Goal: Task Accomplishment & Management: Use online tool/utility

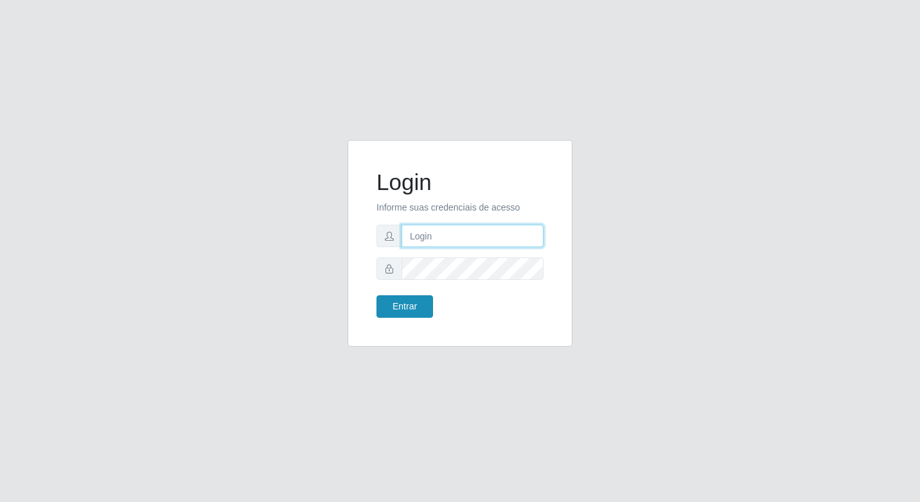
type input "elyda@quaresma"
click at [403, 317] on button "Entrar" at bounding box center [404, 306] width 57 height 22
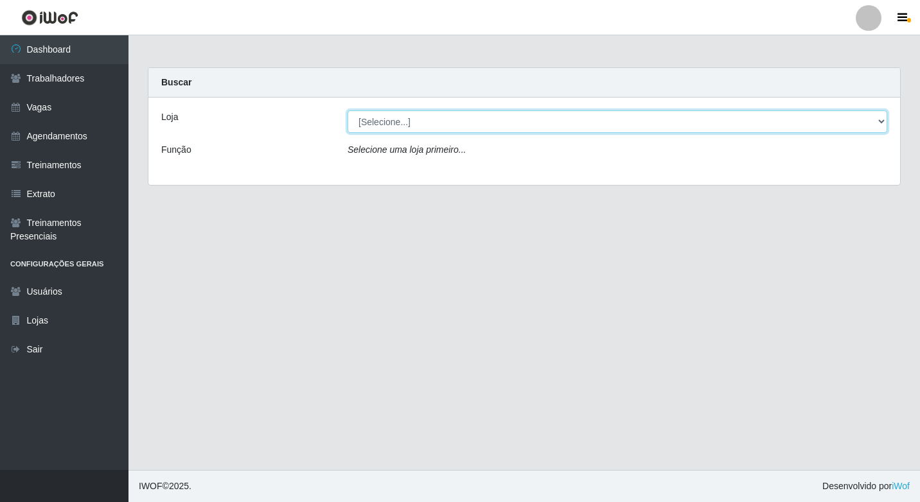
click at [364, 120] on select "[Selecione...] Super Quaresma Hortifruti" at bounding box center [617, 121] width 540 height 22
select select "511"
click at [347, 110] on select "[Selecione...] Super Quaresma Hortifruti" at bounding box center [617, 121] width 540 height 22
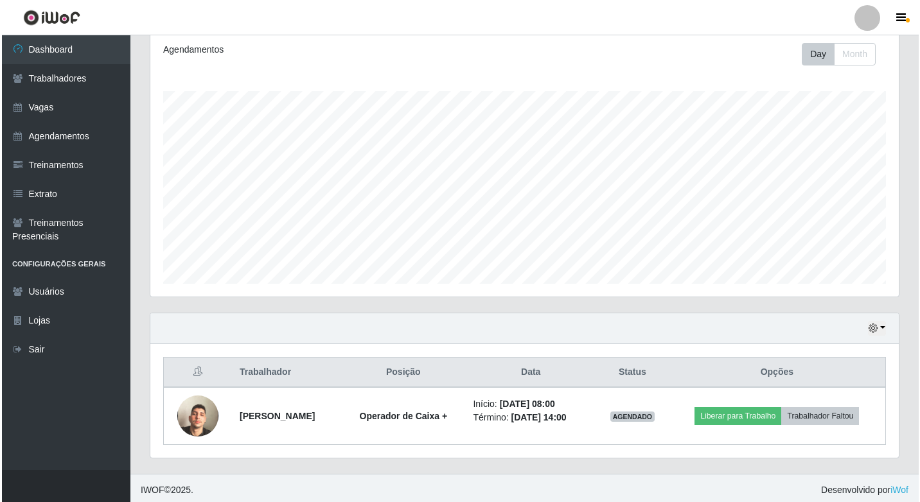
scroll to position [179, 0]
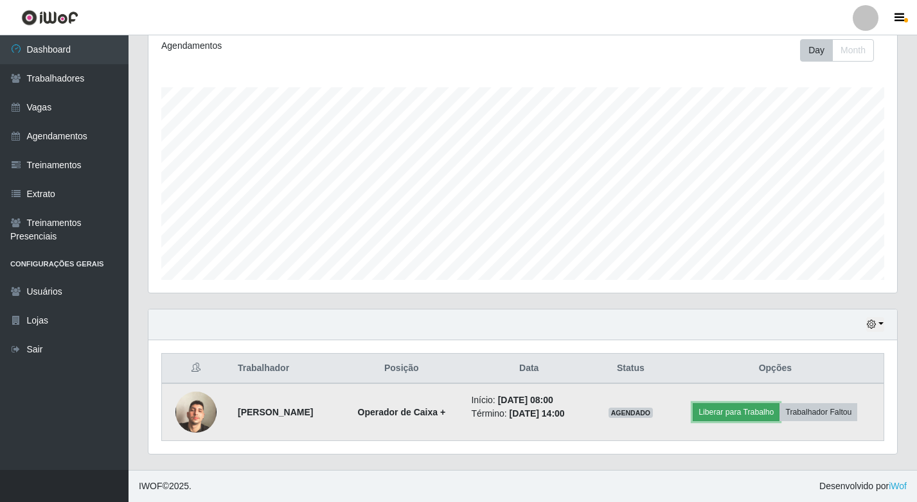
click at [742, 410] on button "Liberar para Trabalho" at bounding box center [735, 412] width 87 height 18
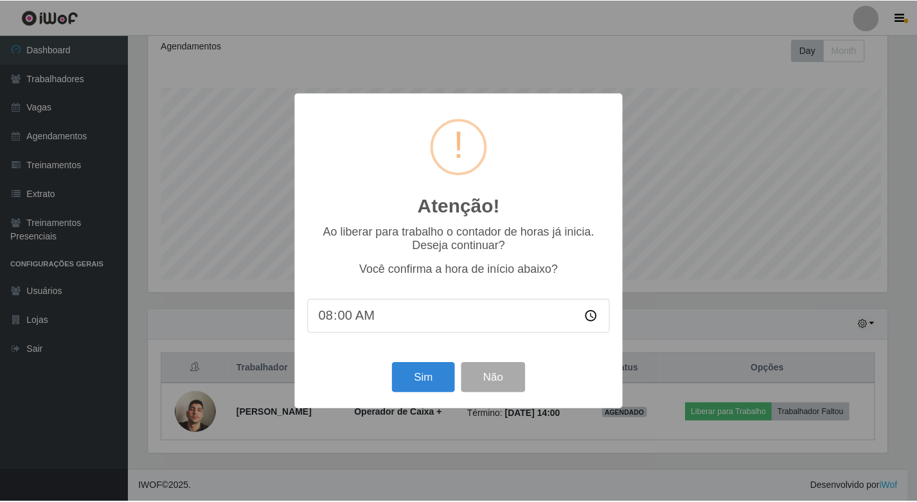
scroll to position [267, 742]
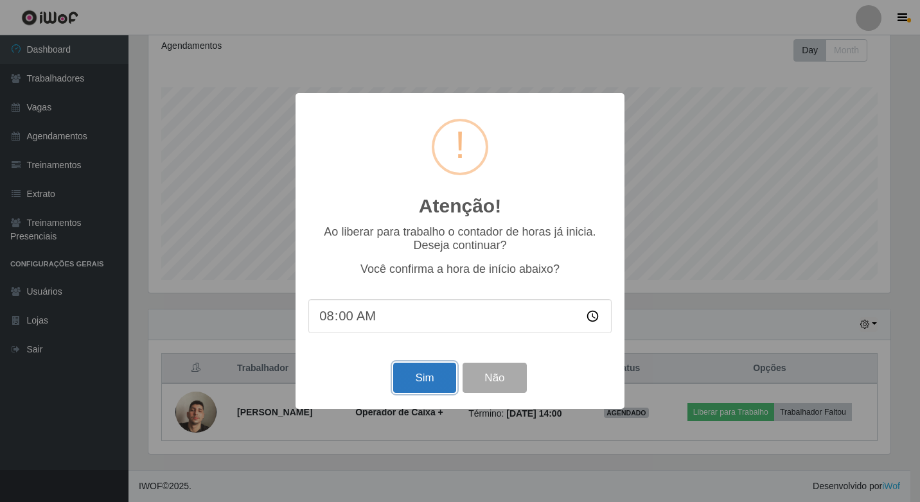
click at [433, 387] on button "Sim" at bounding box center [424, 378] width 62 height 30
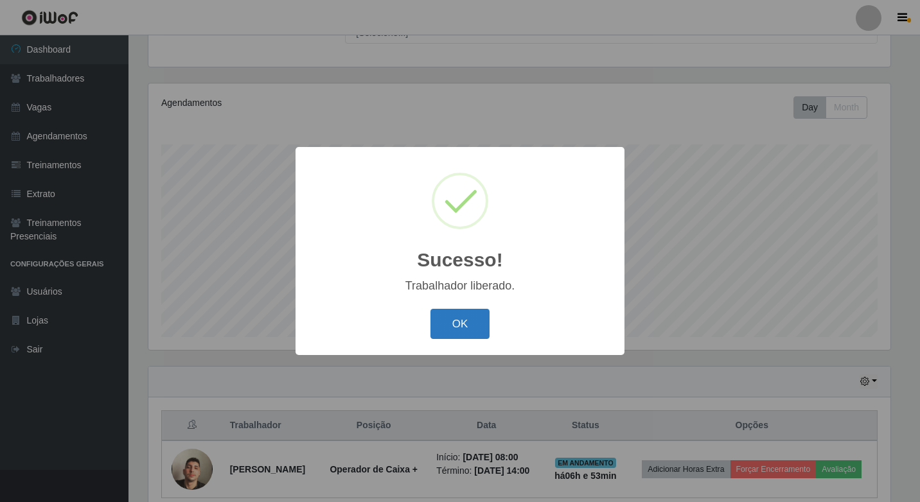
click at [474, 334] on button "OK" at bounding box center [460, 324] width 60 height 30
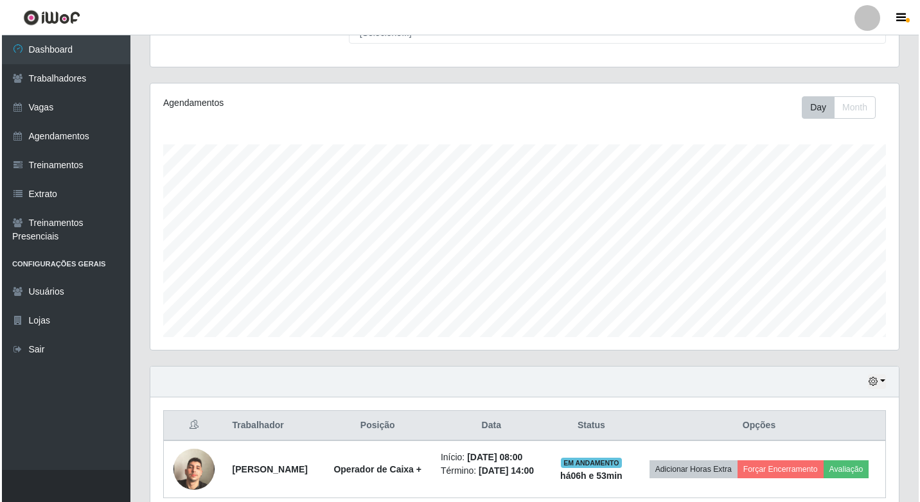
scroll to position [179, 0]
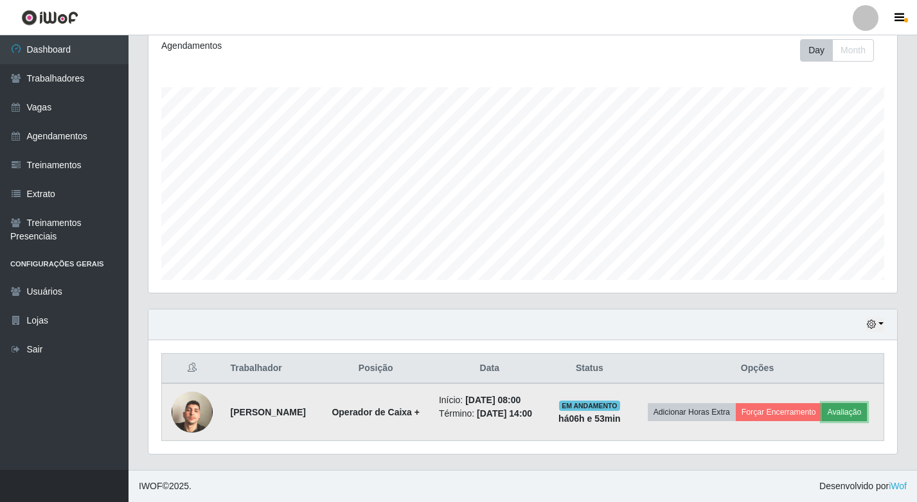
click at [848, 413] on button "Avaliação" at bounding box center [845, 412] width 46 height 18
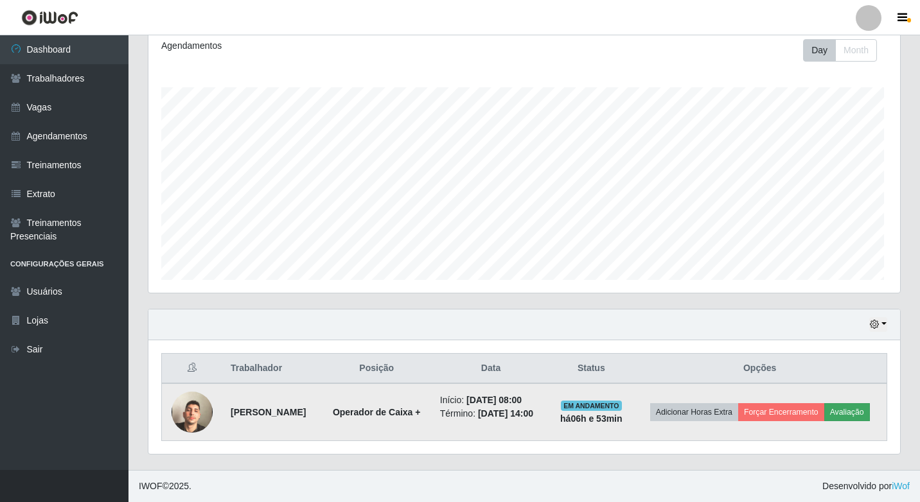
scroll to position [267, 742]
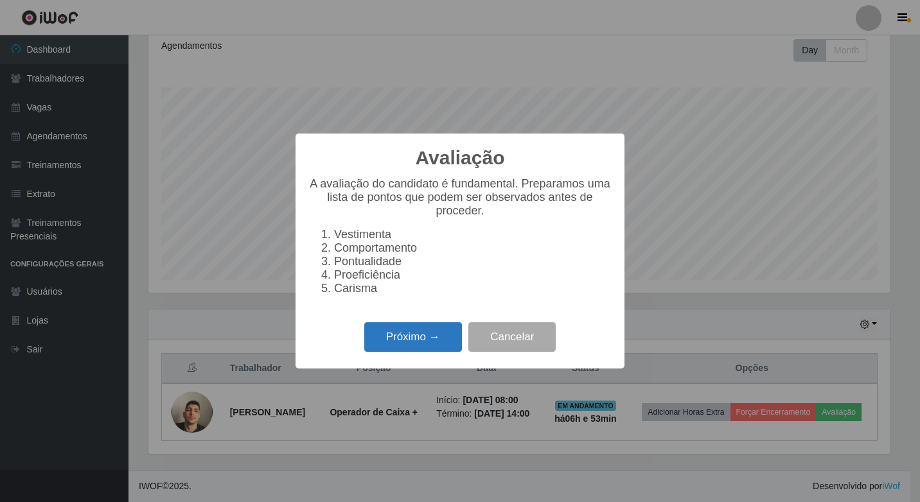
click at [413, 337] on button "Próximo →" at bounding box center [413, 337] width 98 height 30
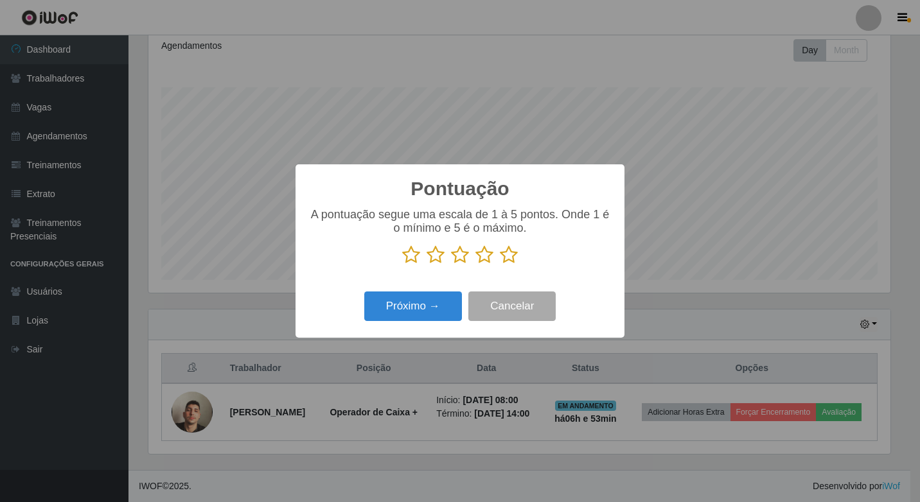
scroll to position [642051, 641576]
click at [506, 260] on icon at bounding box center [509, 254] width 18 height 19
click at [500, 265] on input "radio" at bounding box center [500, 265] width 0 height 0
click at [435, 300] on button "Próximo →" at bounding box center [413, 307] width 98 height 30
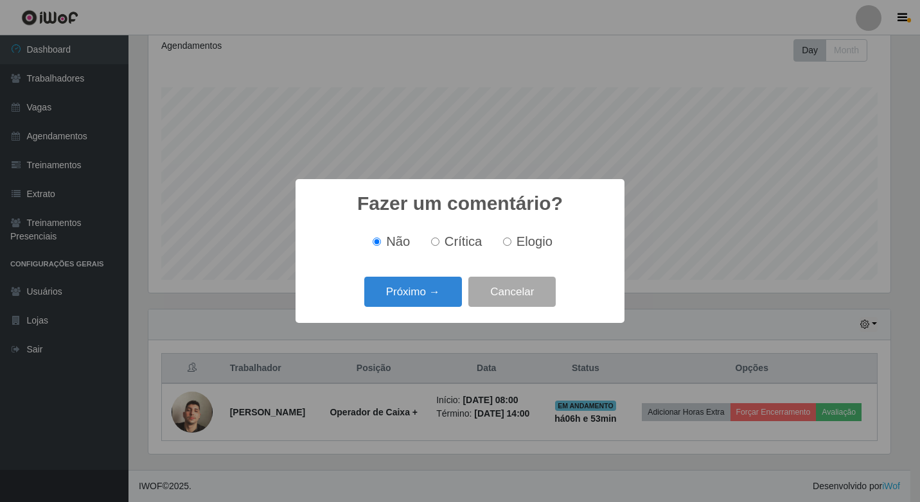
click at [513, 242] on label "Elogio" at bounding box center [525, 241] width 55 height 15
click at [511, 242] on input "Elogio" at bounding box center [507, 242] width 8 height 8
radio input "true"
click at [419, 293] on button "Próximo →" at bounding box center [413, 292] width 98 height 30
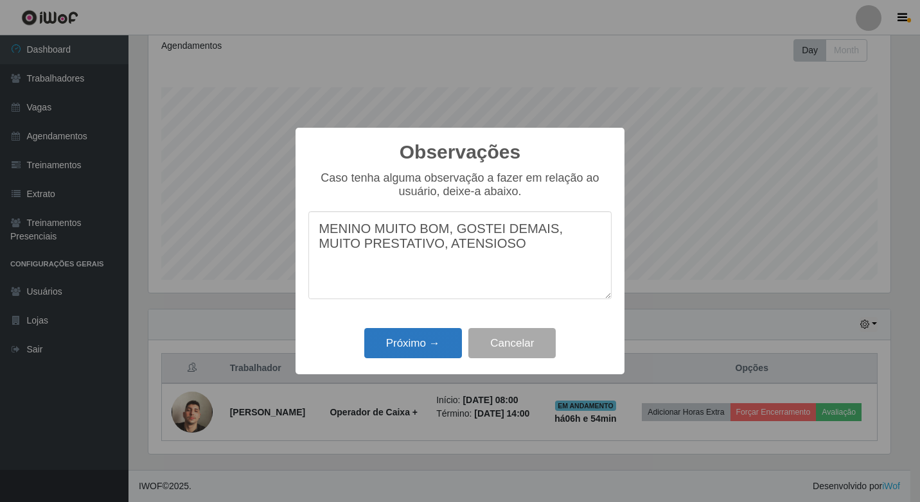
type textarea "MENINO MUITO BOM, GOSTEI DEMAIS, MUITO PRESTATIVO, ATENSIOSO"
click at [410, 335] on button "Próximo →" at bounding box center [413, 343] width 98 height 30
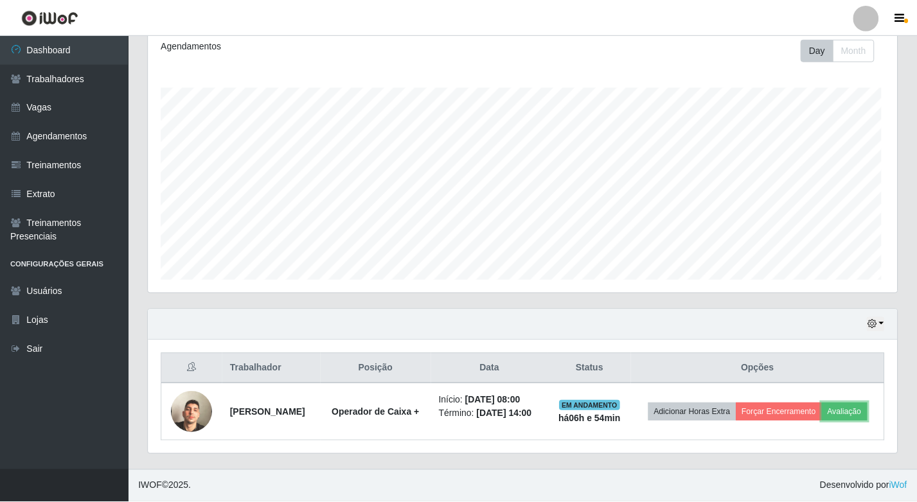
scroll to position [267, 748]
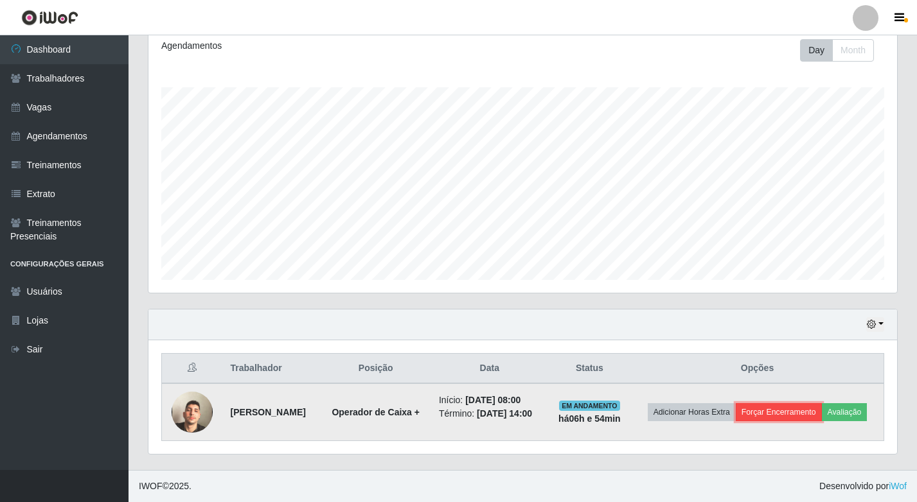
click at [771, 412] on button "Forçar Encerramento" at bounding box center [778, 412] width 86 height 18
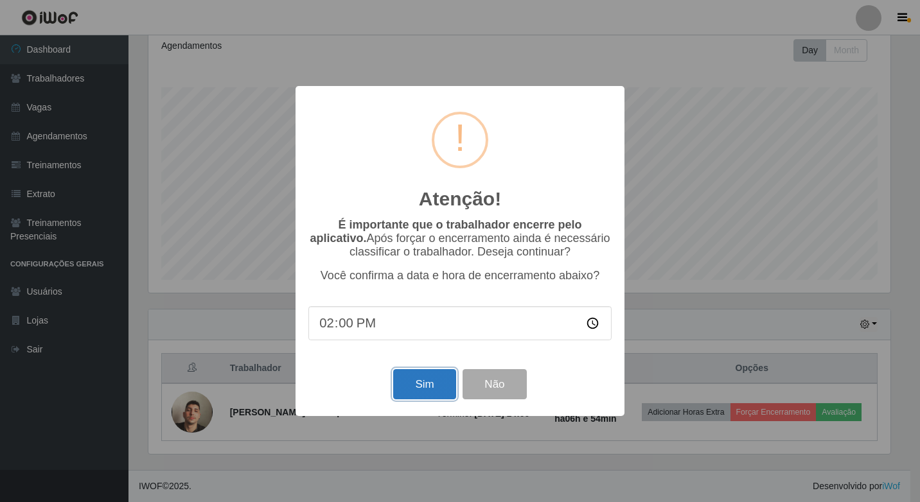
click at [429, 389] on button "Sim" at bounding box center [424, 384] width 62 height 30
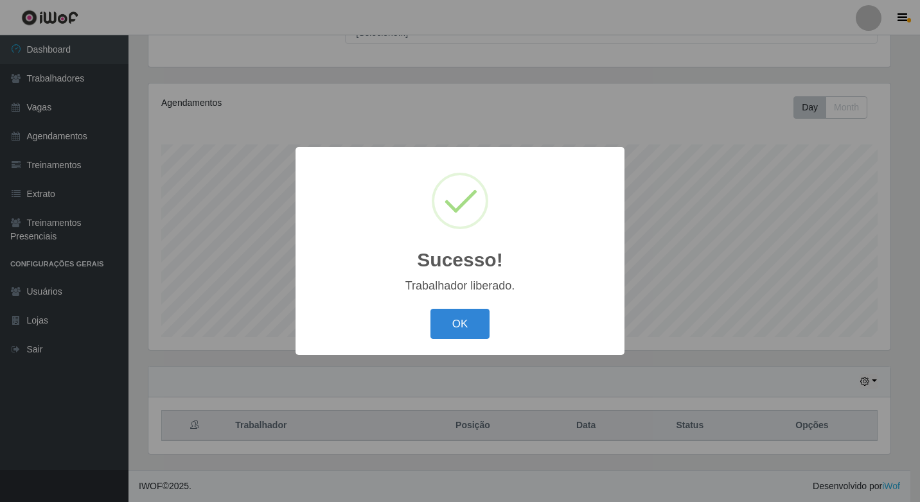
click at [450, 337] on button "OK" at bounding box center [460, 324] width 60 height 30
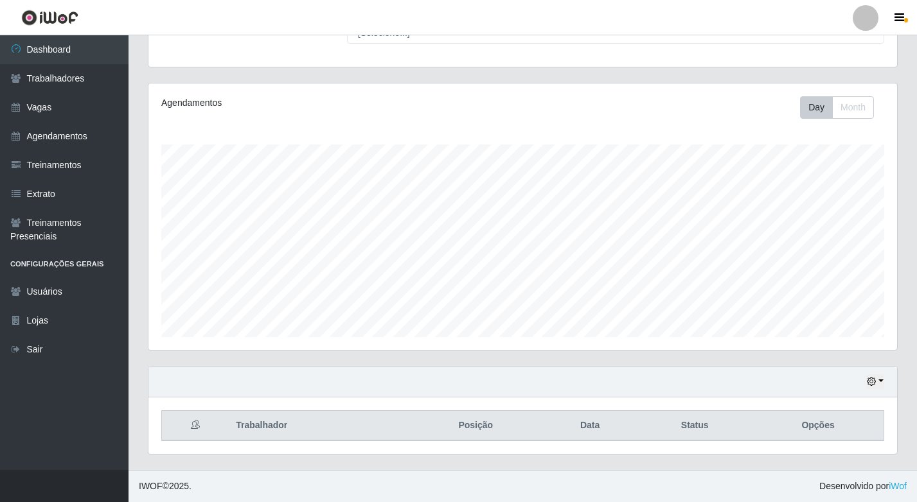
scroll to position [0, 0]
